Goal: Task Accomplishment & Management: Manage account settings

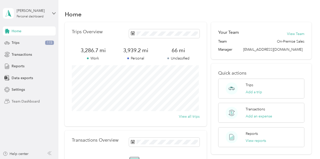
click at [25, 100] on span "Team Dashboard" at bounding box center [26, 101] width 28 height 5
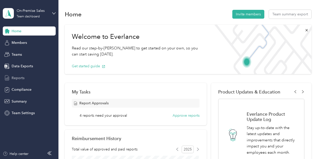
click at [18, 77] on span "Reports" at bounding box center [18, 77] width 13 height 5
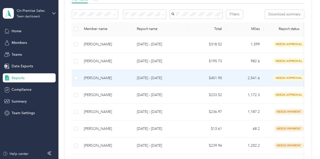
scroll to position [84, 0]
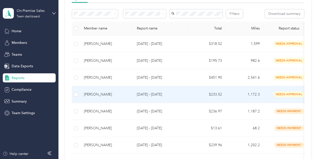
click at [102, 97] on div "[PERSON_NAME]" at bounding box center [106, 95] width 45 height 6
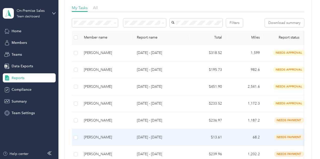
scroll to position [74, 0]
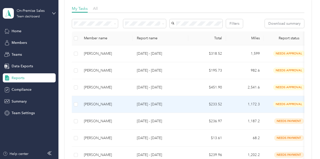
click at [99, 113] on td "[PERSON_NAME]" at bounding box center [106, 104] width 53 height 17
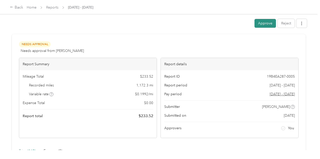
click at [259, 22] on button "Approve" at bounding box center [264, 23] width 21 height 9
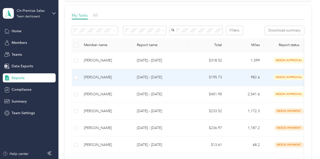
scroll to position [68, 0]
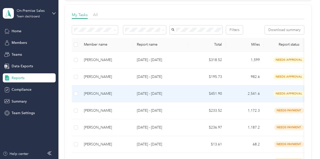
click at [116, 96] on div "[PERSON_NAME]" at bounding box center [106, 94] width 45 height 6
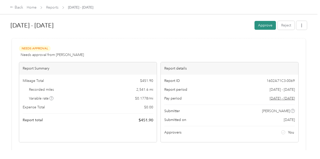
click at [258, 27] on button "Approve" at bounding box center [264, 25] width 21 height 9
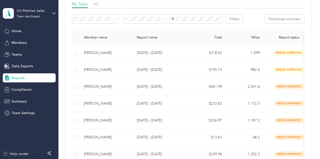
scroll to position [79, 0]
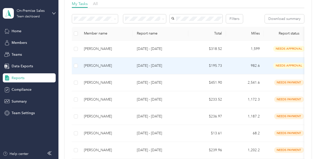
click at [125, 74] on td "[PERSON_NAME]" at bounding box center [106, 65] width 53 height 17
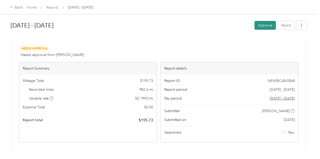
click at [257, 28] on button "Approve" at bounding box center [264, 25] width 21 height 9
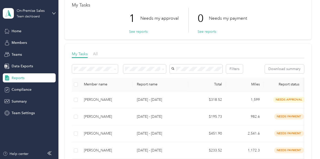
scroll to position [30, 0]
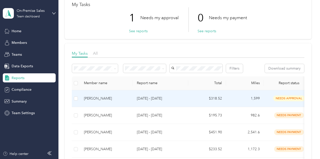
click at [119, 101] on div "[PERSON_NAME]" at bounding box center [106, 99] width 45 height 6
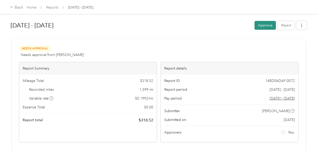
click at [257, 25] on button "Approve" at bounding box center [264, 25] width 21 height 9
